Goal: Browse casually: Explore the website without a specific task or goal

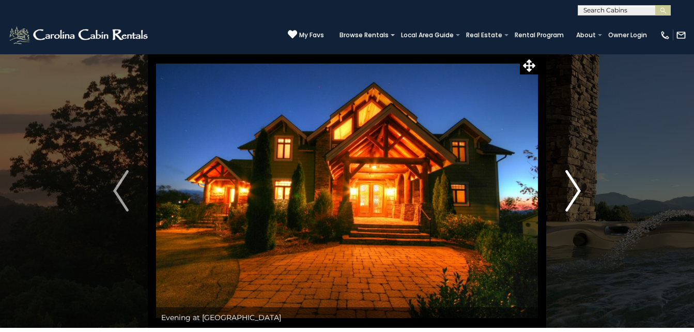
click at [573, 177] on img "Next" at bounding box center [573, 190] width 16 height 41
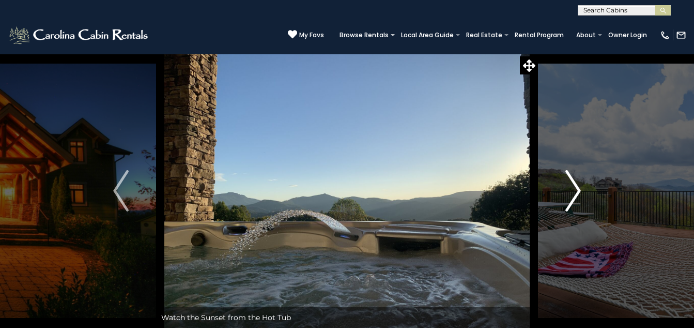
click at [573, 177] on img "Next" at bounding box center [573, 190] width 16 height 41
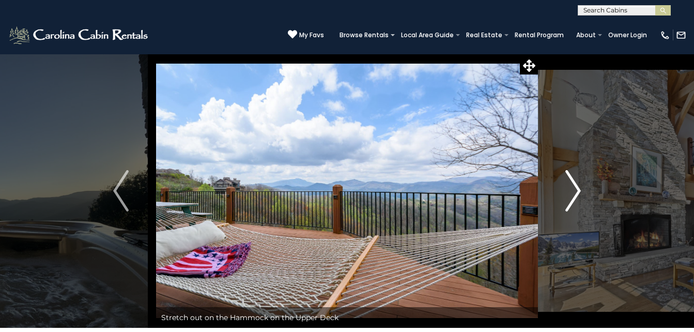
click at [573, 177] on img "Next" at bounding box center [573, 190] width 16 height 41
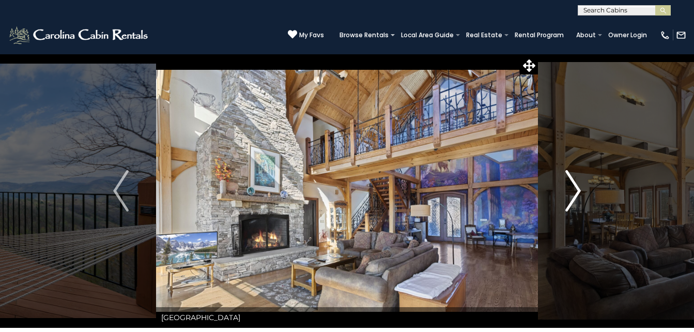
click at [573, 177] on img "Next" at bounding box center [573, 190] width 16 height 41
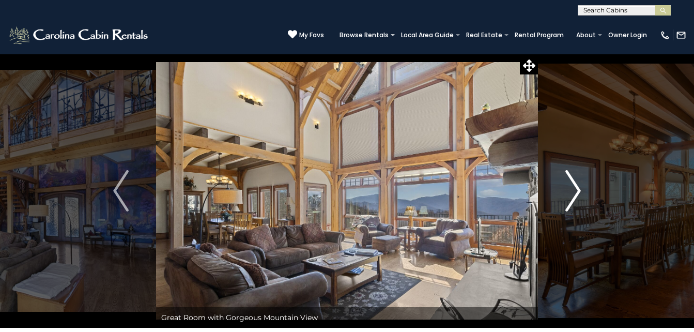
click at [573, 177] on img "Next" at bounding box center [573, 190] width 16 height 41
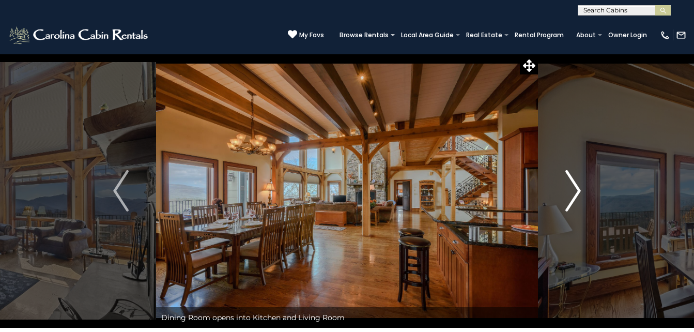
click at [573, 177] on img "Next" at bounding box center [573, 190] width 16 height 41
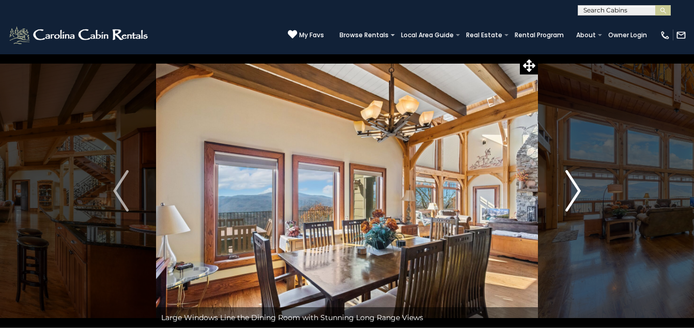
click at [573, 177] on img "Next" at bounding box center [573, 190] width 16 height 41
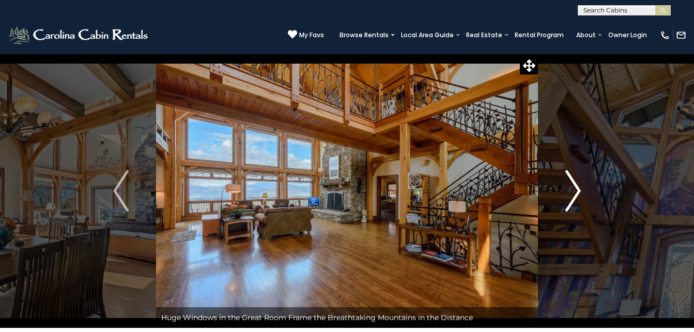
click at [573, 177] on img "Next" at bounding box center [573, 190] width 16 height 41
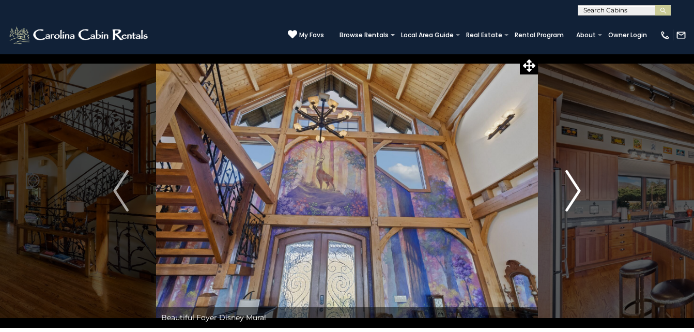
click at [573, 177] on img "Next" at bounding box center [573, 190] width 16 height 41
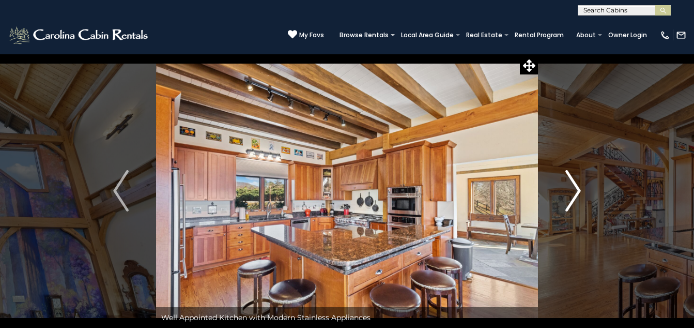
click at [573, 177] on img "Next" at bounding box center [573, 190] width 16 height 41
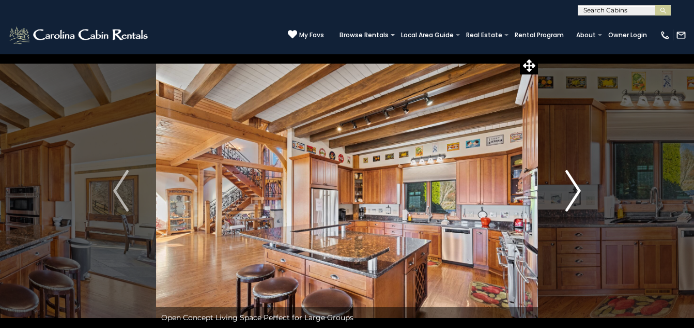
click at [573, 177] on img "Next" at bounding box center [573, 190] width 16 height 41
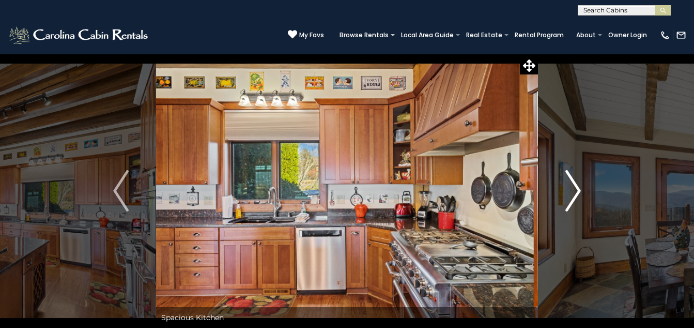
click at [573, 177] on img "Next" at bounding box center [573, 190] width 16 height 41
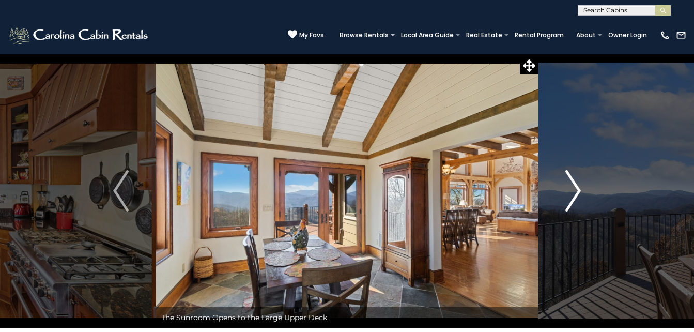
click at [573, 177] on img "Next" at bounding box center [573, 190] width 16 height 41
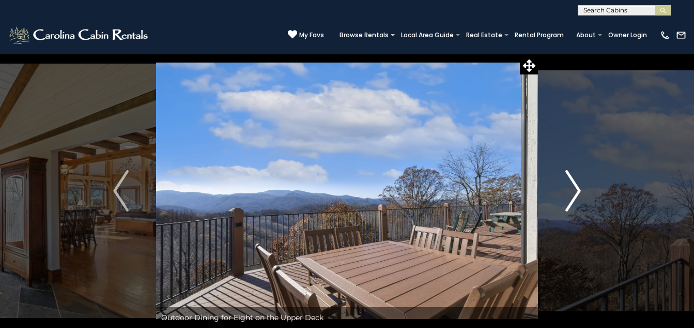
click at [573, 177] on img "Next" at bounding box center [573, 190] width 16 height 41
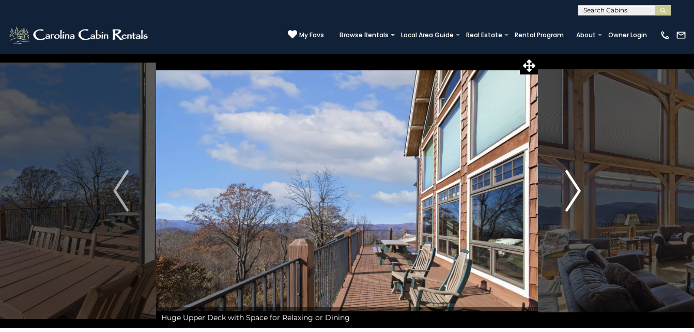
click at [573, 177] on img "Next" at bounding box center [573, 190] width 16 height 41
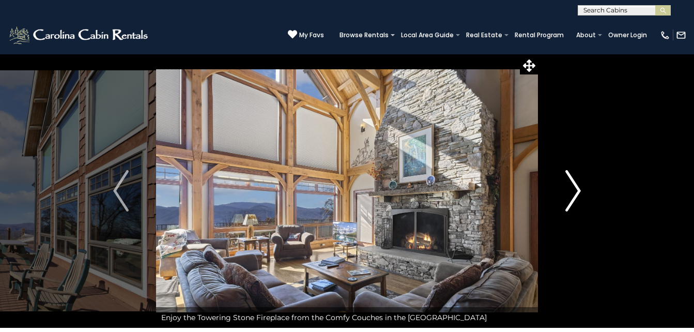
click at [573, 177] on img "Next" at bounding box center [573, 190] width 16 height 41
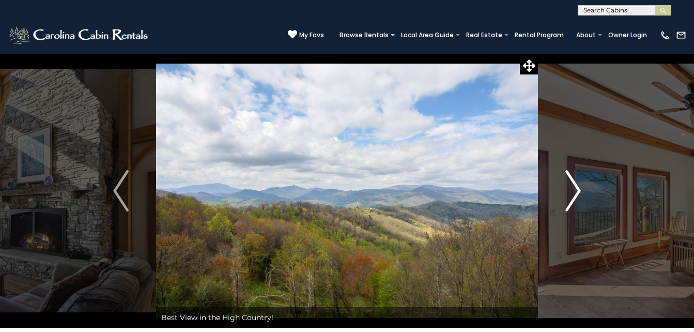
click at [573, 177] on img "Next" at bounding box center [573, 190] width 16 height 41
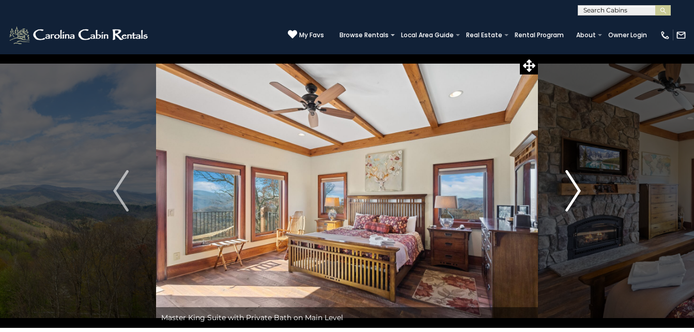
click at [573, 177] on img "Next" at bounding box center [573, 190] width 16 height 41
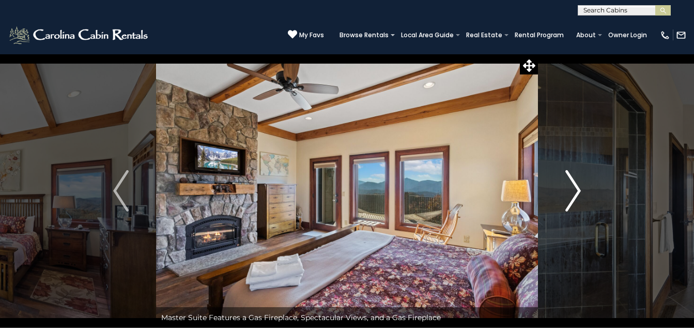
click at [573, 177] on img "Next" at bounding box center [573, 190] width 16 height 41
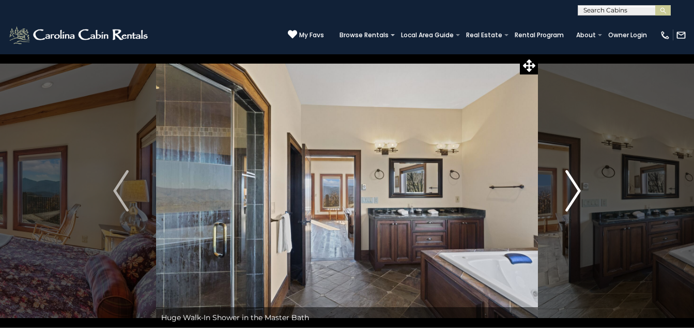
click at [573, 177] on img "Next" at bounding box center [573, 190] width 16 height 41
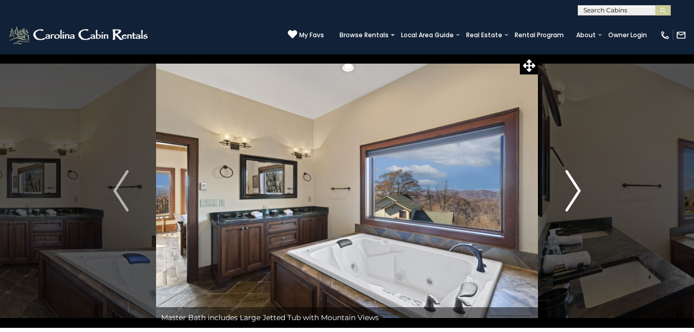
click at [573, 177] on img "Next" at bounding box center [573, 190] width 16 height 41
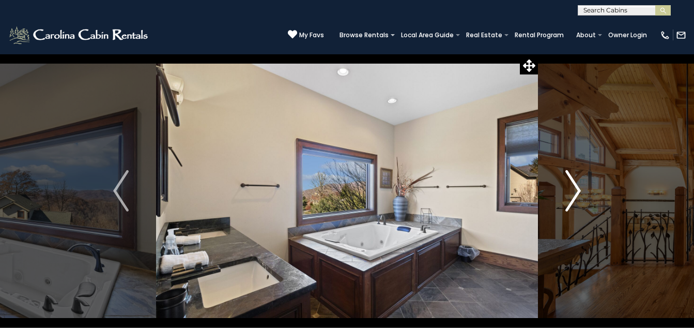
click at [573, 177] on img "Next" at bounding box center [573, 190] width 16 height 41
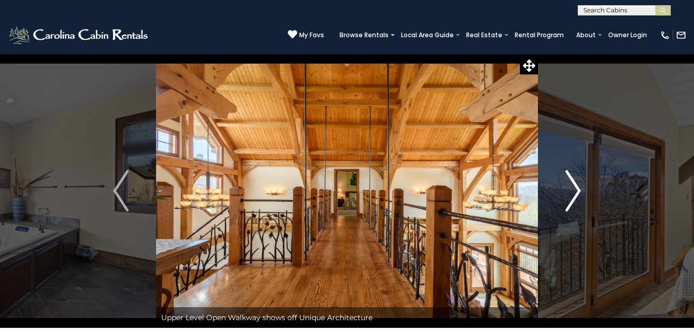
click at [573, 177] on img "Next" at bounding box center [573, 190] width 16 height 41
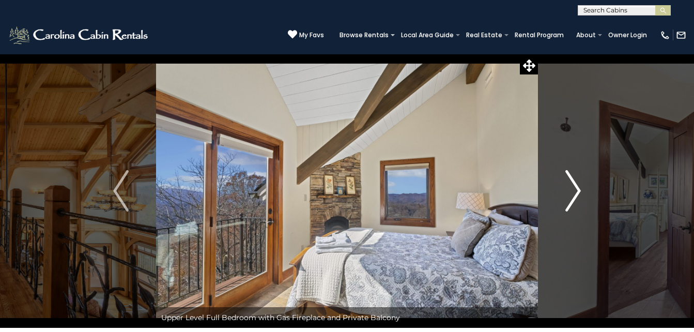
click at [573, 177] on img "Next" at bounding box center [573, 190] width 16 height 41
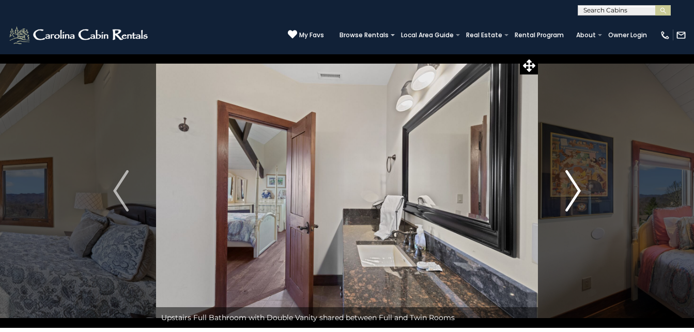
click at [573, 177] on img "Next" at bounding box center [573, 190] width 16 height 41
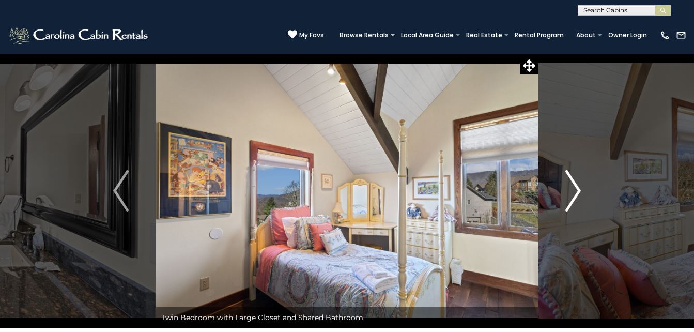
click at [573, 177] on img "Next" at bounding box center [573, 190] width 16 height 41
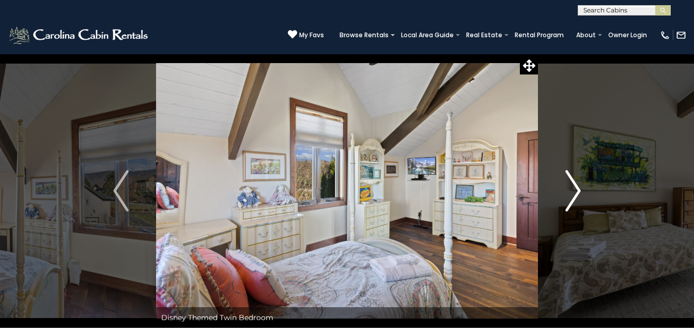
click at [573, 177] on img "Next" at bounding box center [573, 190] width 16 height 41
